Goal: Task Accomplishment & Management: Use online tool/utility

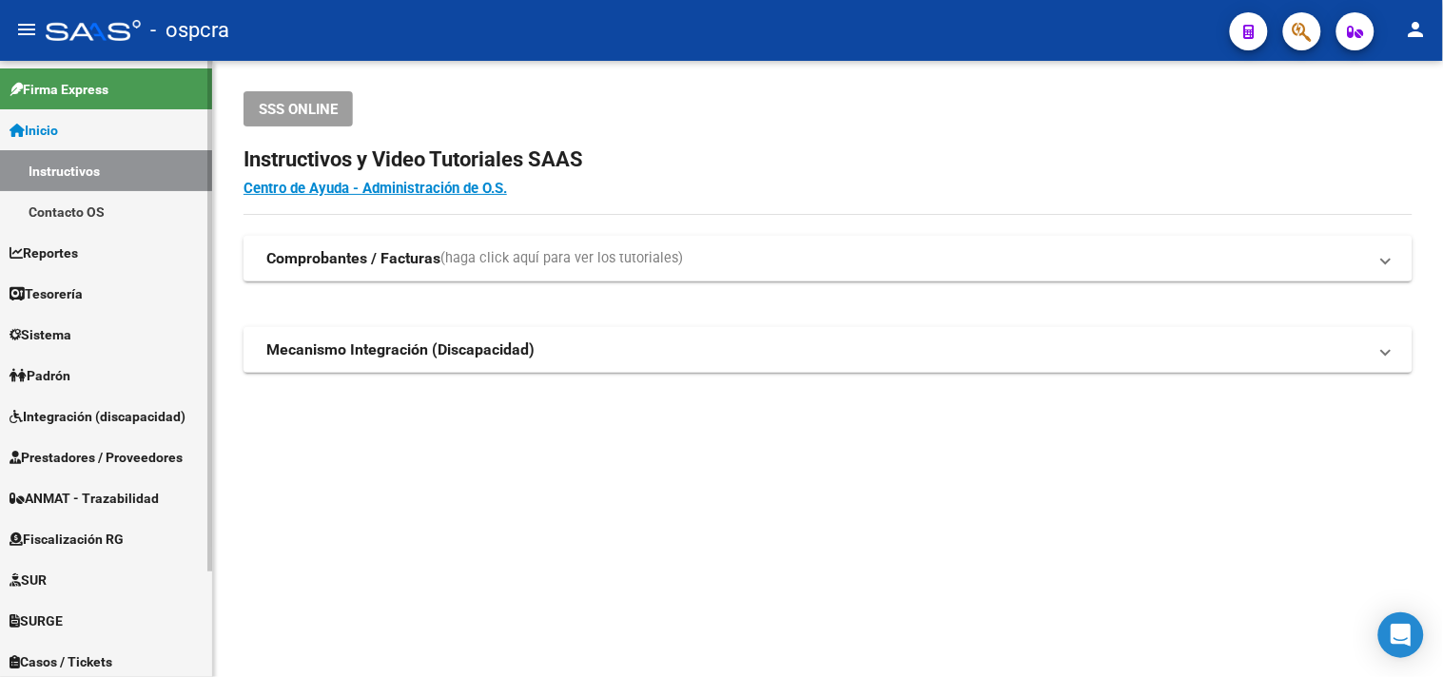
click at [79, 428] on link "Integración (discapacidad)" at bounding box center [106, 416] width 212 height 41
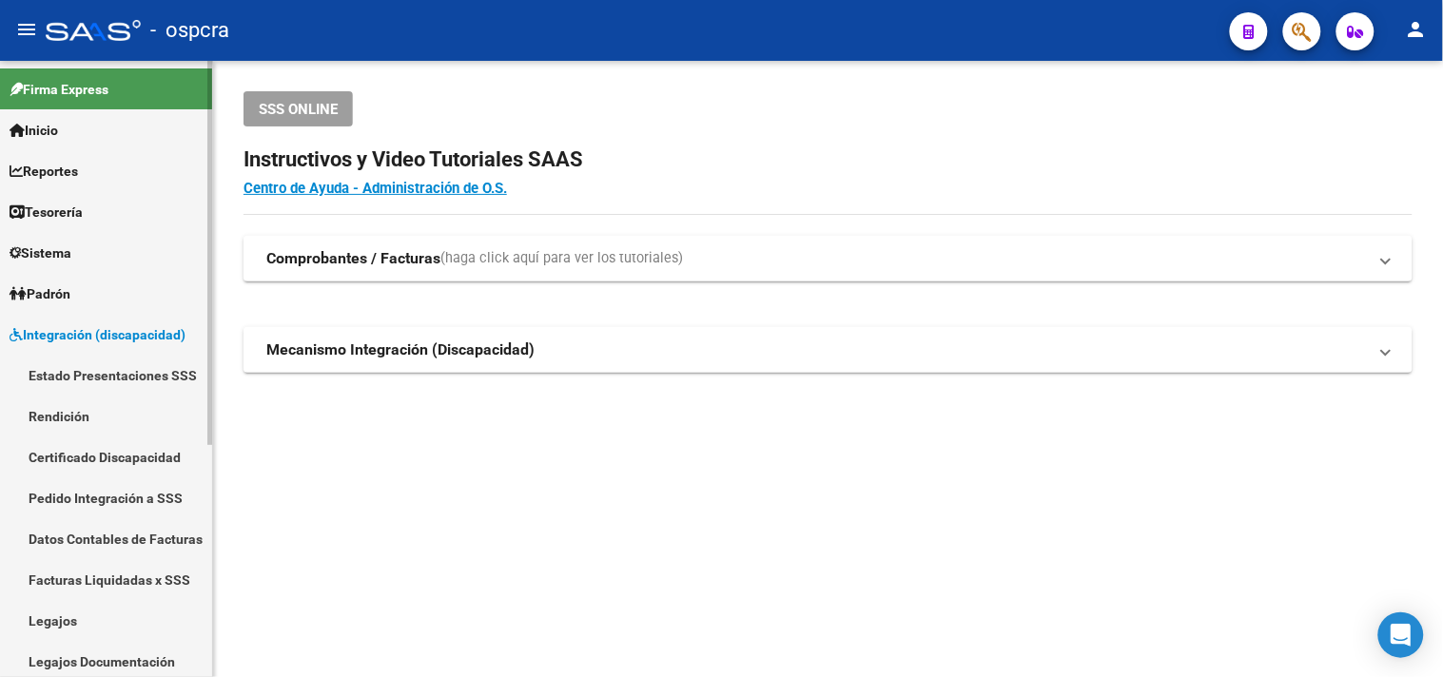
click at [87, 538] on link "Datos Contables de Facturas" at bounding box center [106, 539] width 212 height 41
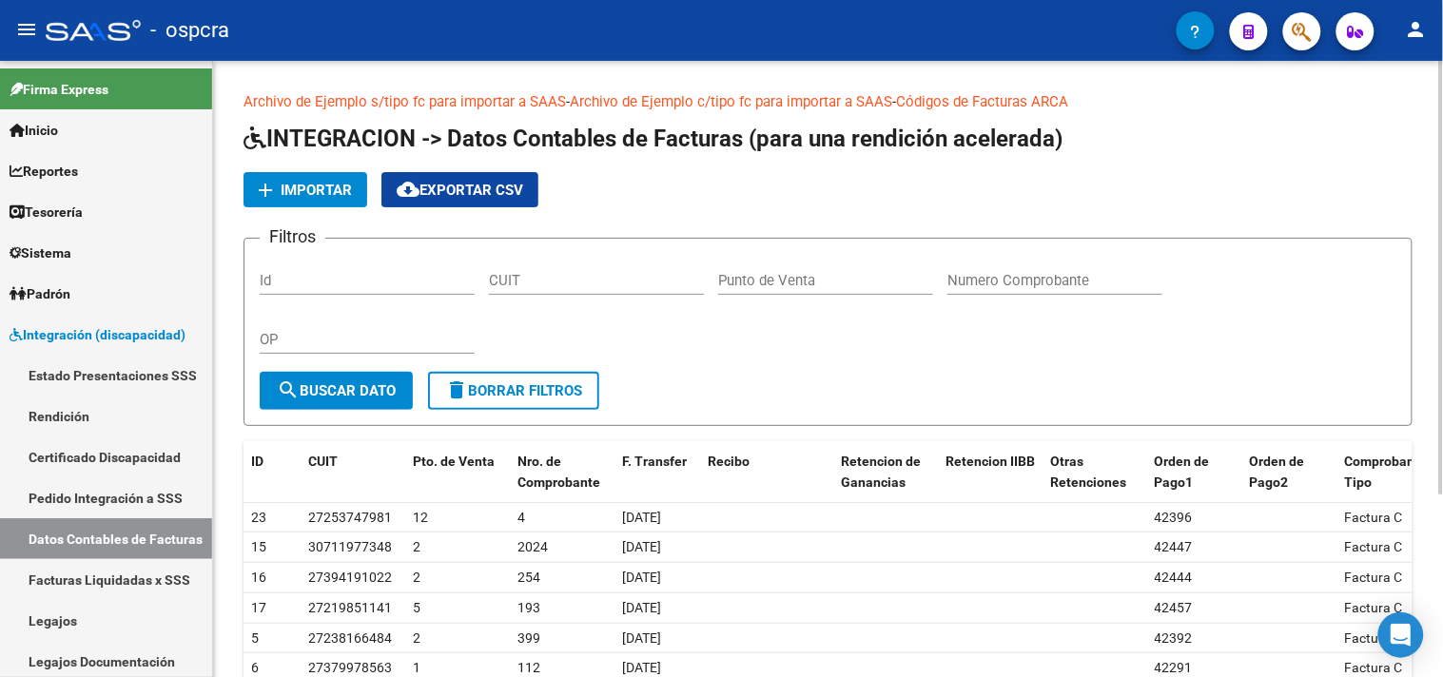
click at [292, 202] on button "add Importar" at bounding box center [306, 189] width 124 height 35
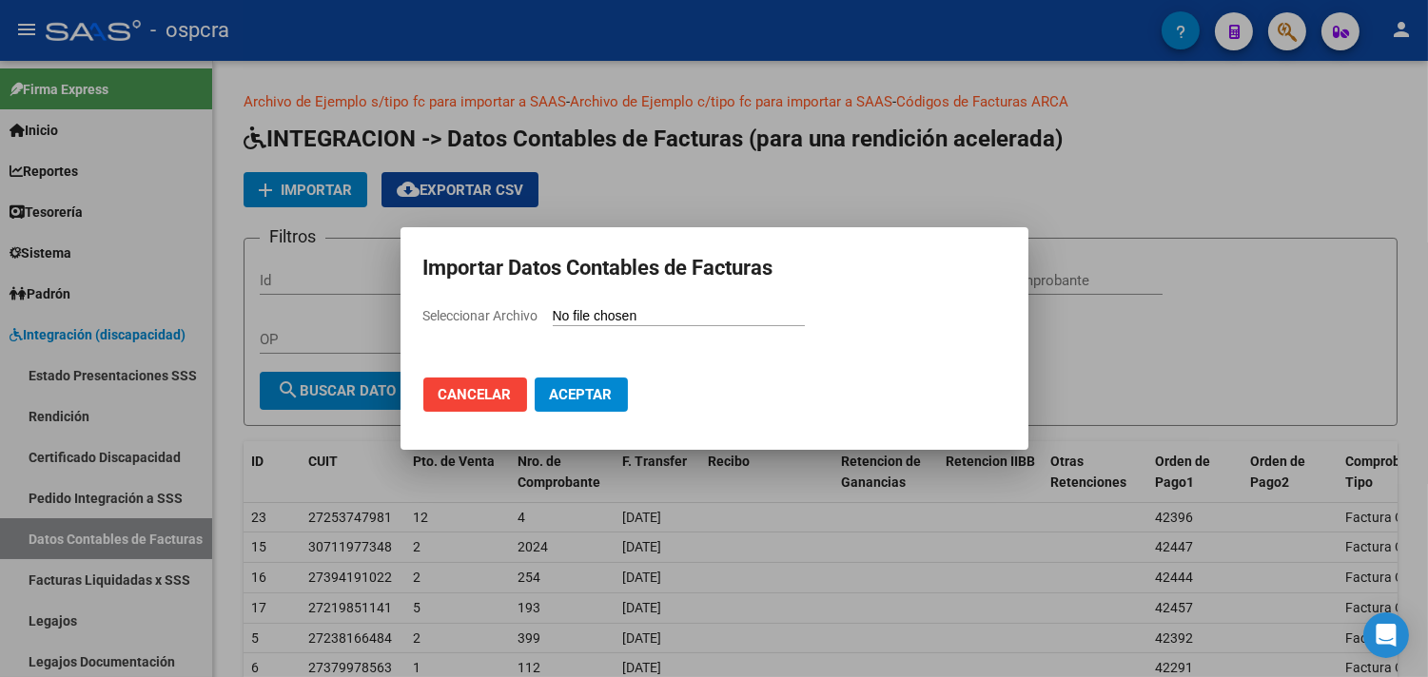
click at [628, 331] on div "Seleccionar Archivo" at bounding box center [714, 323] width 582 height 36
type input "C:\fakepath\FC-LiquidadasSSS (2) (1).csv"
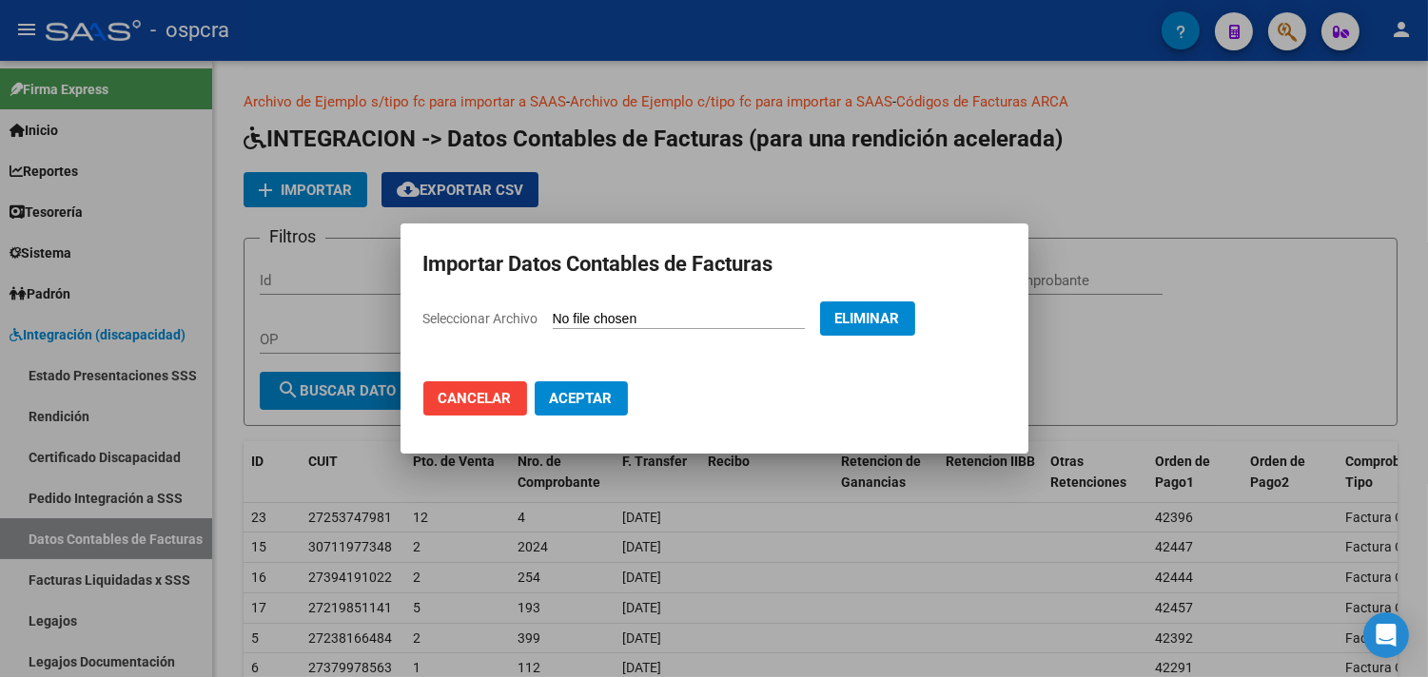
click at [875, 314] on span "Eliminar" at bounding box center [867, 318] width 65 height 17
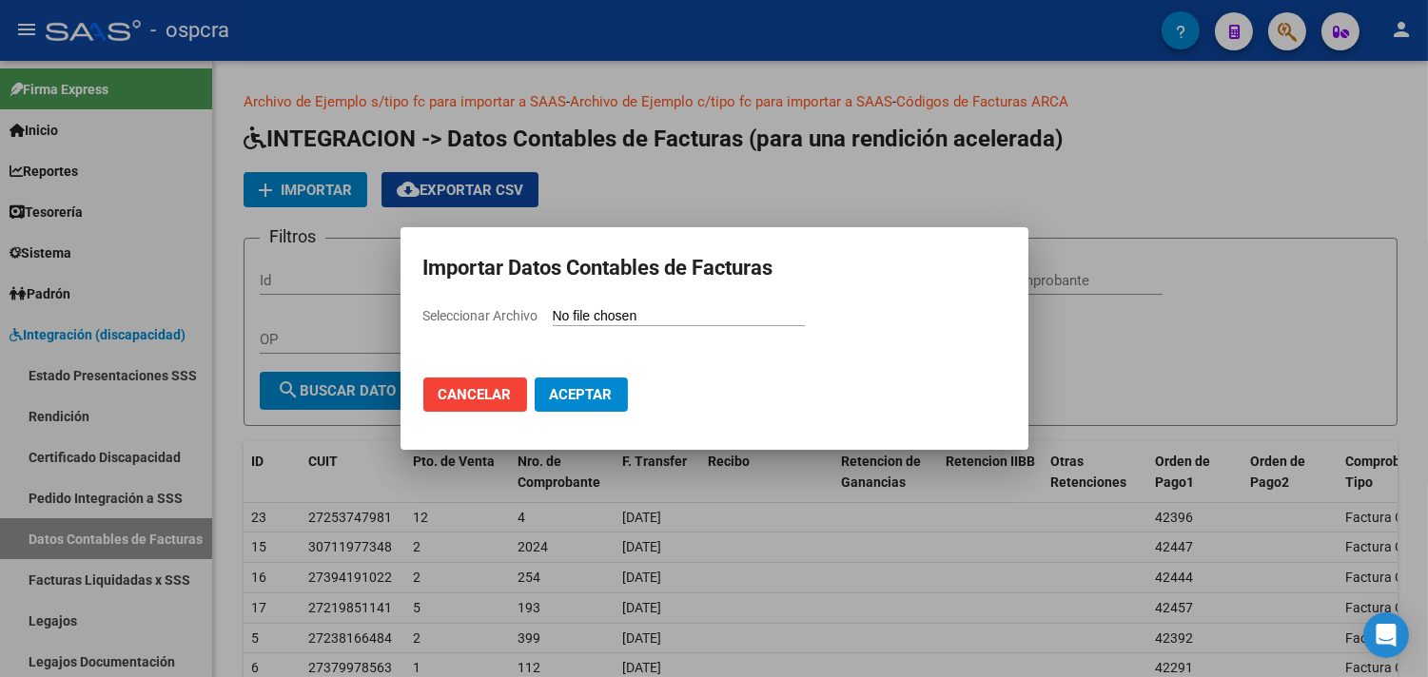
type input "C:\fakepath\FC-LiquidadasSSS (2) (1).csv"
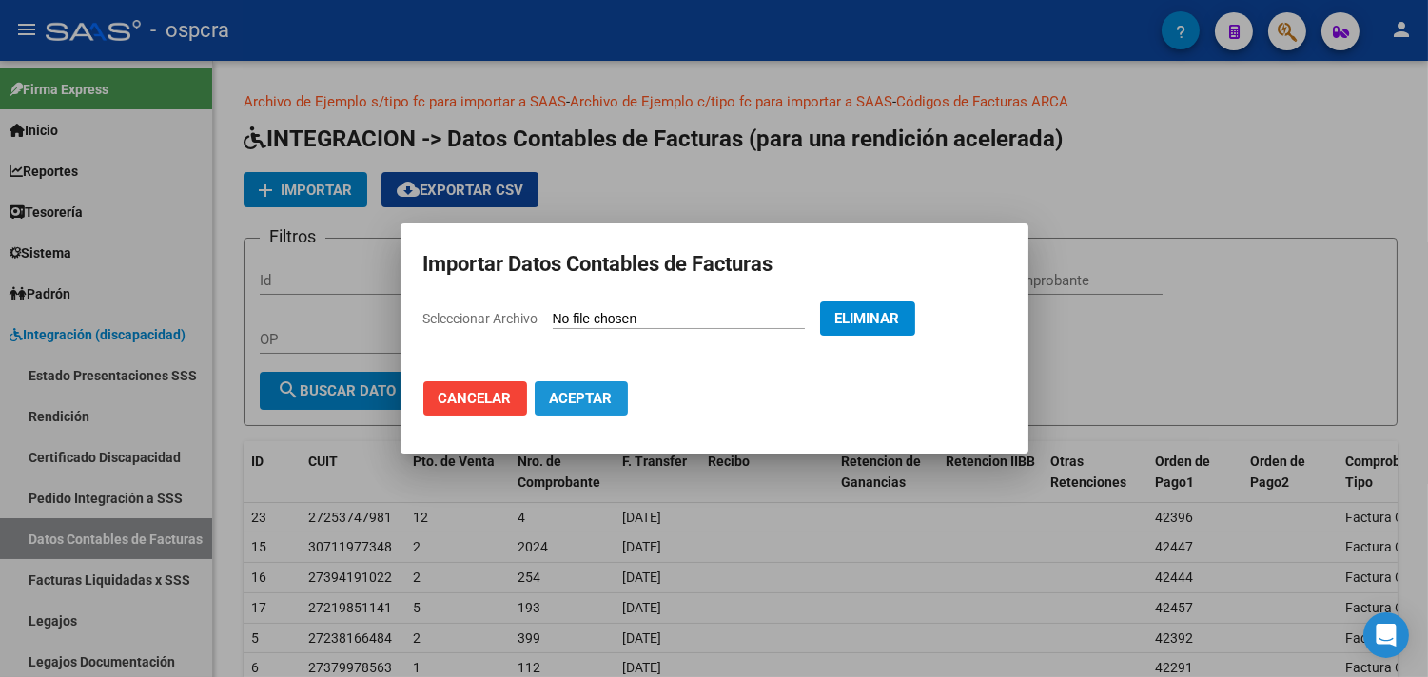
click at [592, 397] on span "Aceptar" at bounding box center [581, 398] width 63 height 17
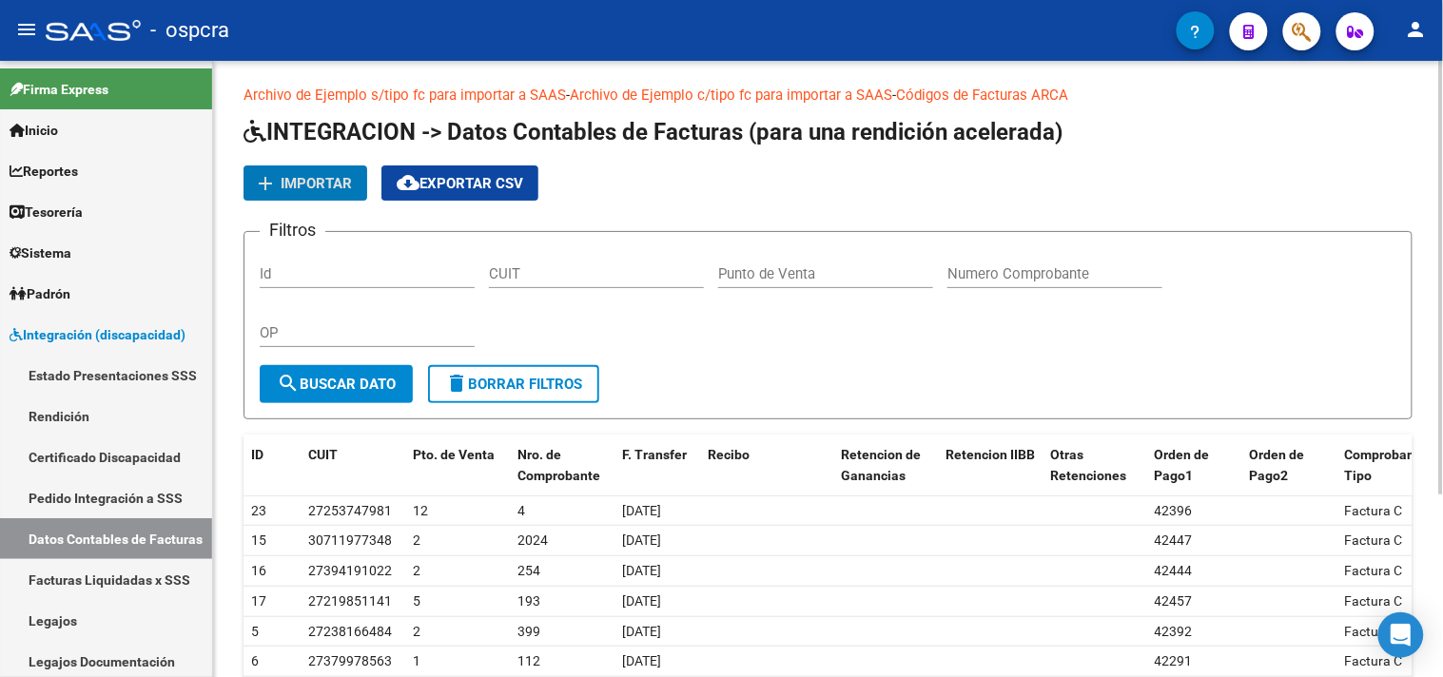
scroll to position [118, 0]
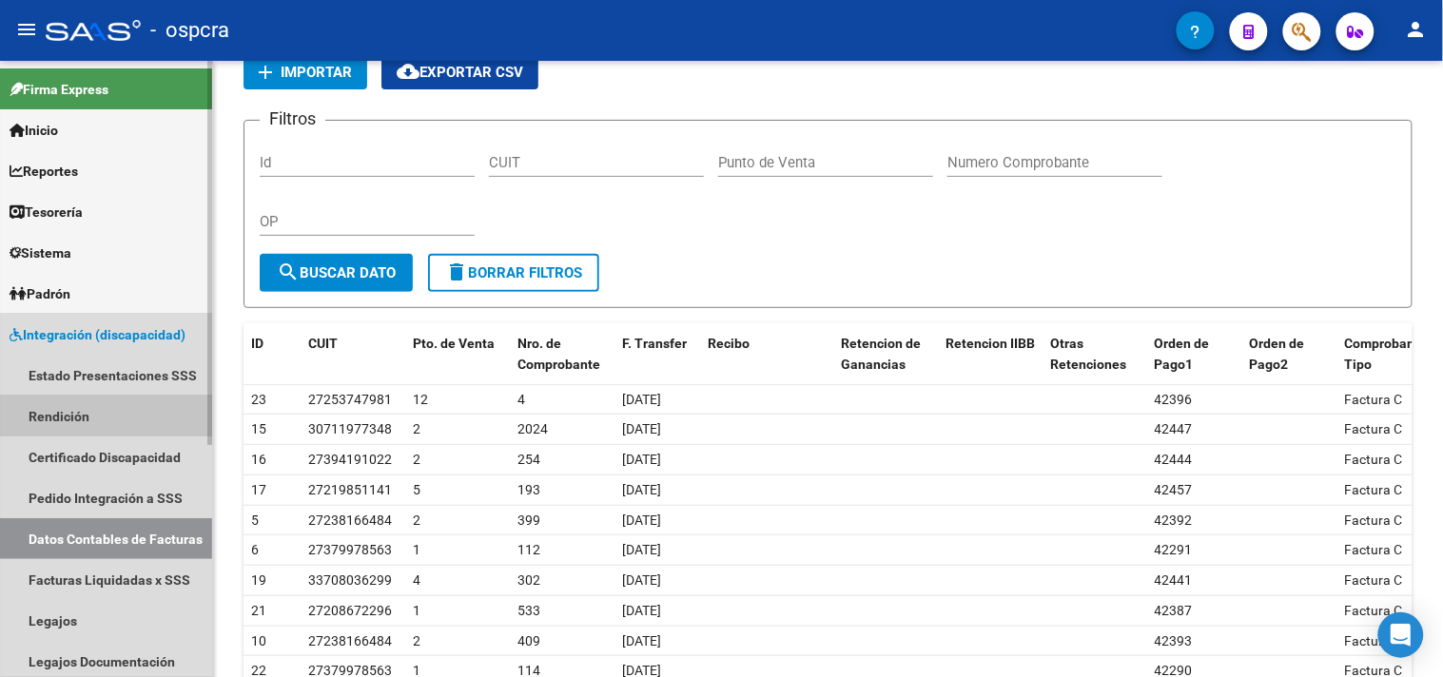
click at [87, 410] on link "Rendición" at bounding box center [106, 416] width 212 height 41
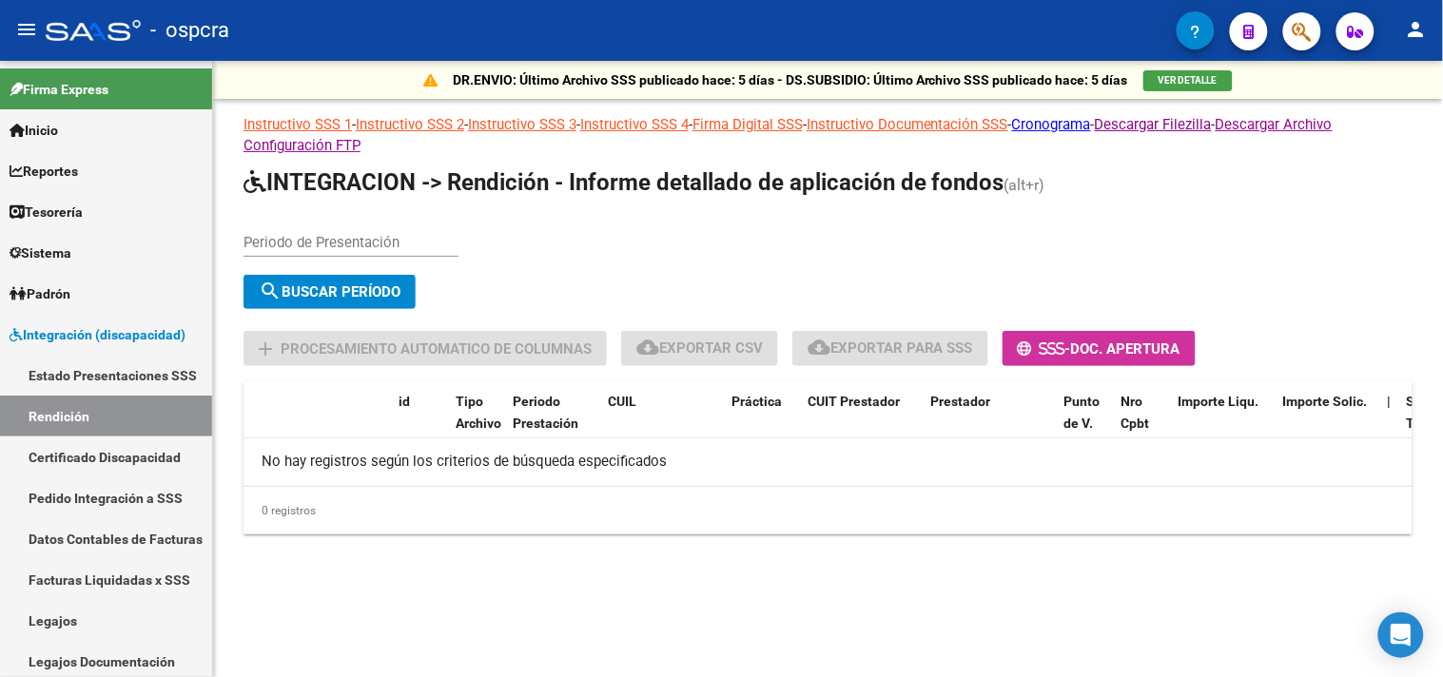
click at [343, 248] on input "Periodo de Presentación" at bounding box center [351, 242] width 215 height 17
click at [302, 243] on input "Periodo de Presentación" at bounding box center [351, 242] width 215 height 17
type input "202506"
click at [308, 284] on span "search Buscar Período" at bounding box center [330, 292] width 142 height 17
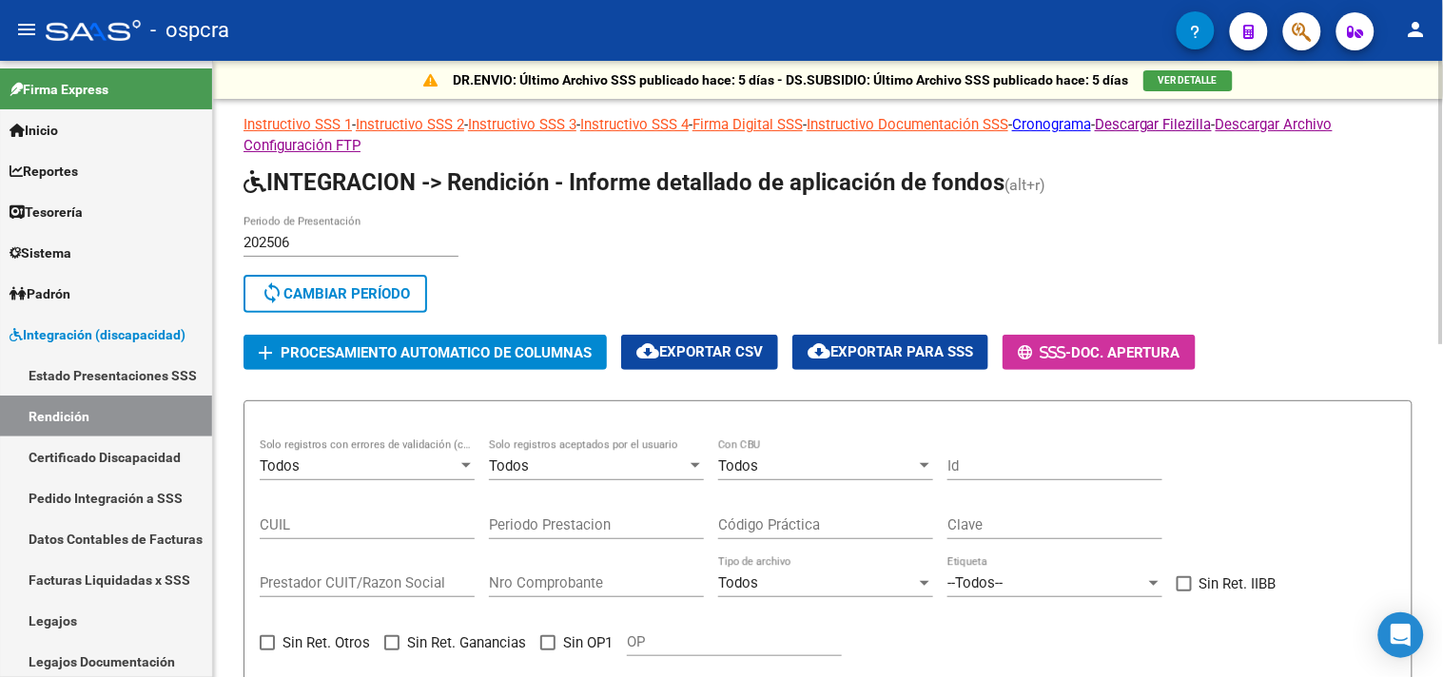
click at [392, 349] on span "Procesamiento automatico de columnas" at bounding box center [436, 352] width 311 height 17
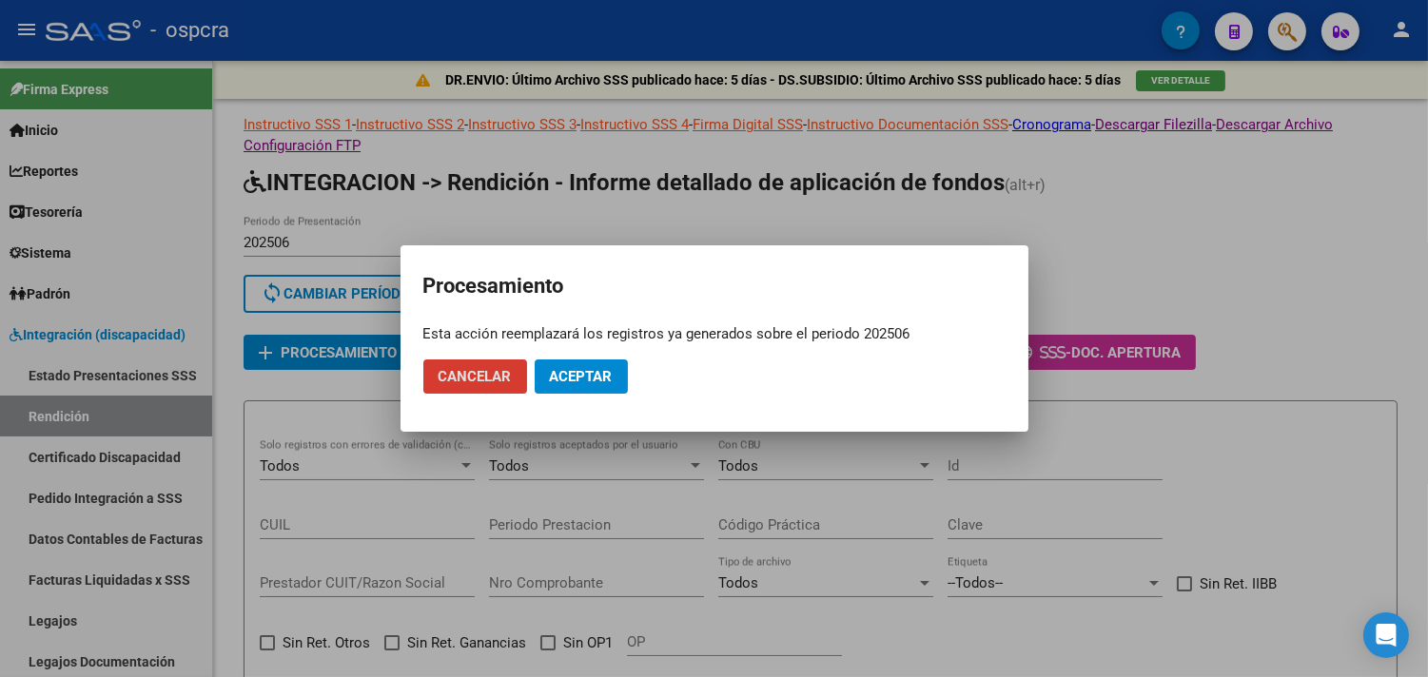
click at [576, 374] on span "Aceptar" at bounding box center [581, 376] width 63 height 17
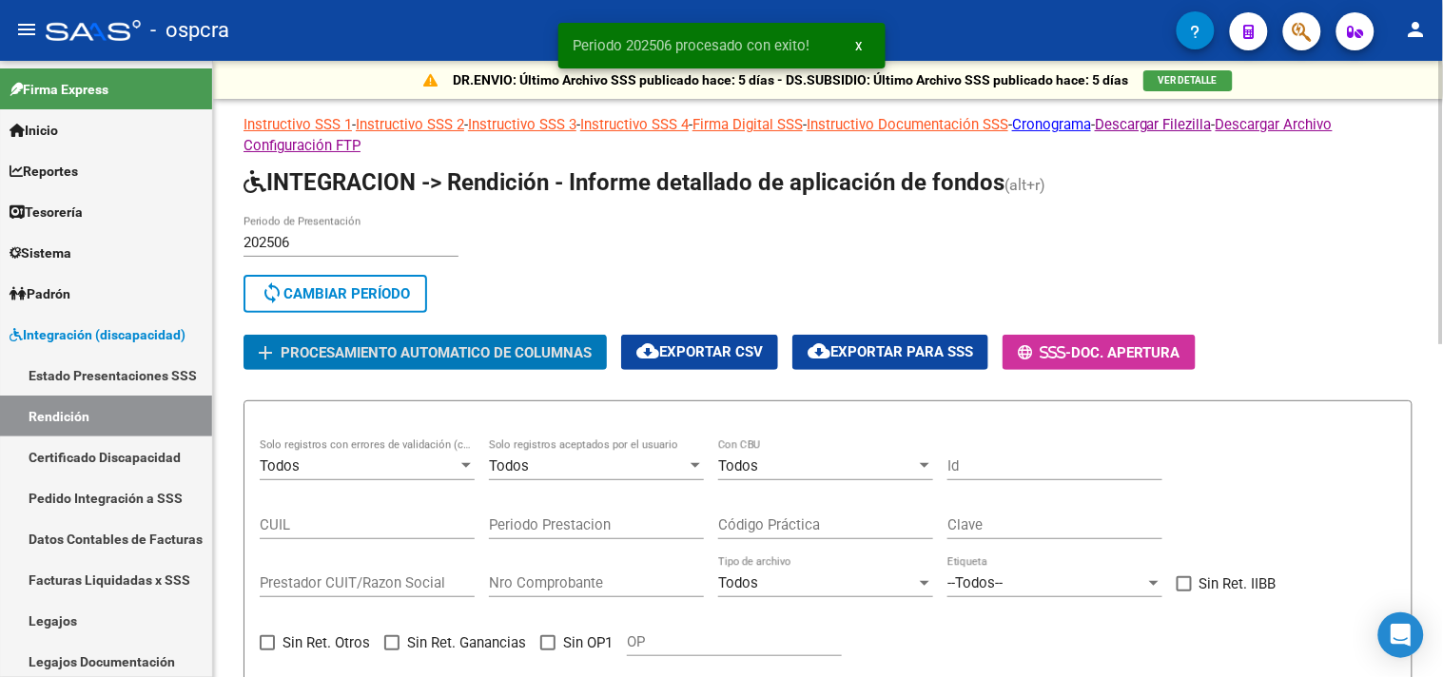
click at [875, 339] on button "cloud_download Exportar para SSS" at bounding box center [891, 352] width 196 height 35
